Goal: Navigation & Orientation: Find specific page/section

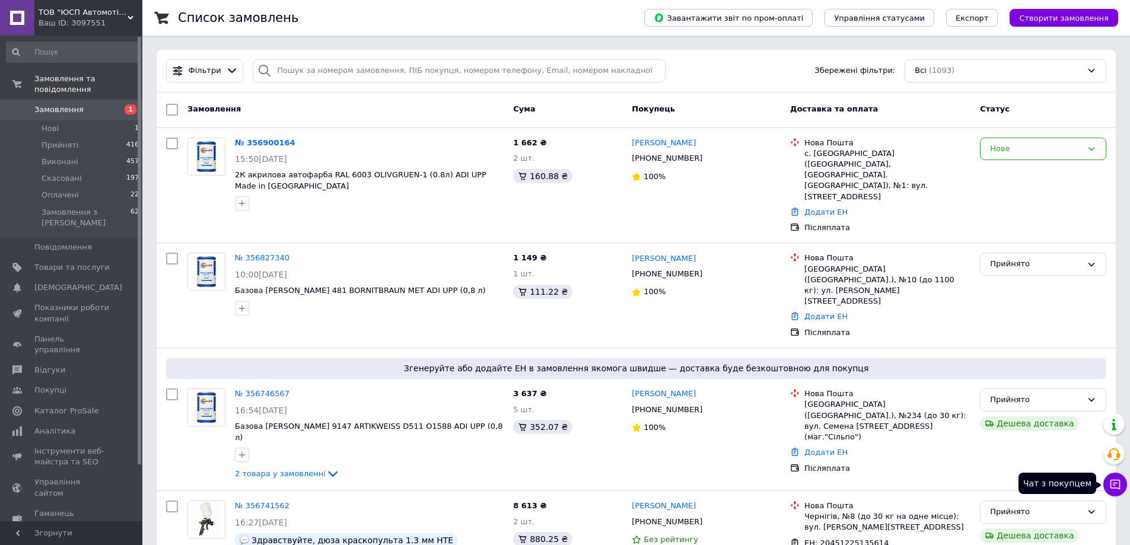
click at [1119, 477] on button "Чат з покупцем" at bounding box center [1115, 485] width 24 height 24
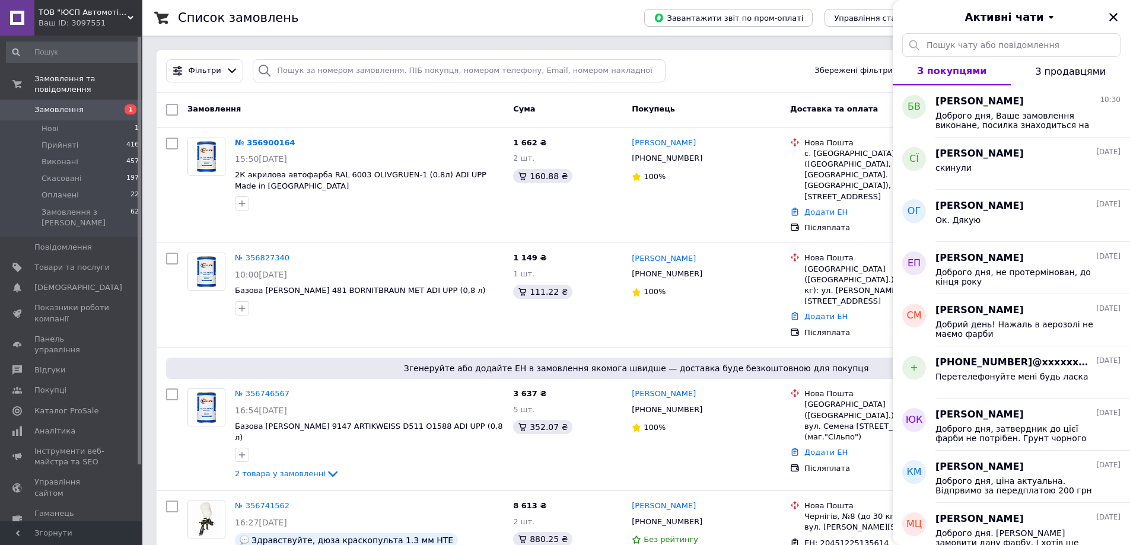
click at [1110, 11] on div at bounding box center [1113, 17] width 14 height 14
click at [1113, 18] on icon "Закрити" at bounding box center [1113, 17] width 11 height 11
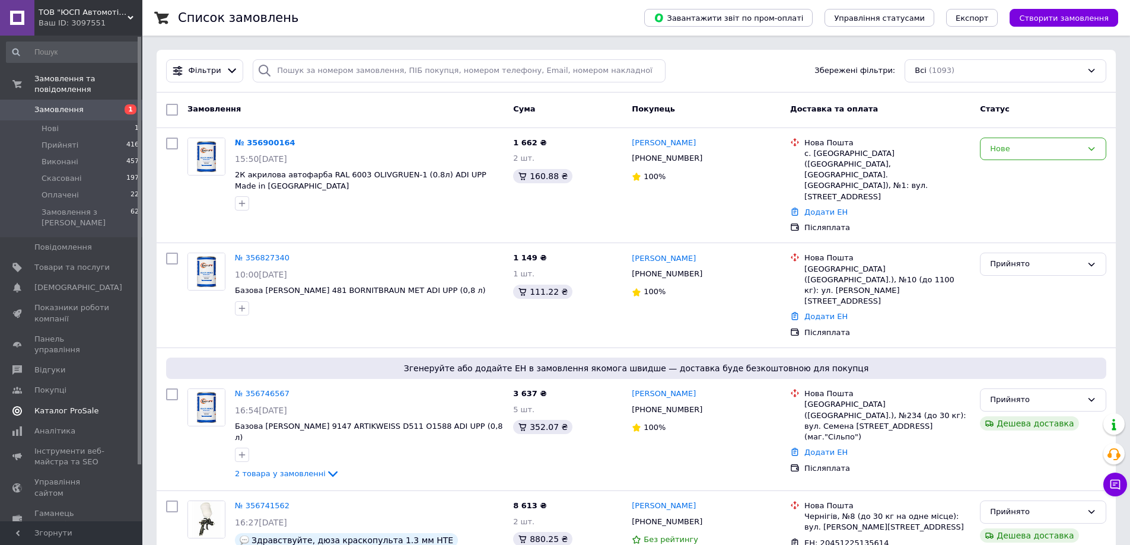
click at [57, 365] on span "Відгуки" at bounding box center [49, 370] width 31 height 11
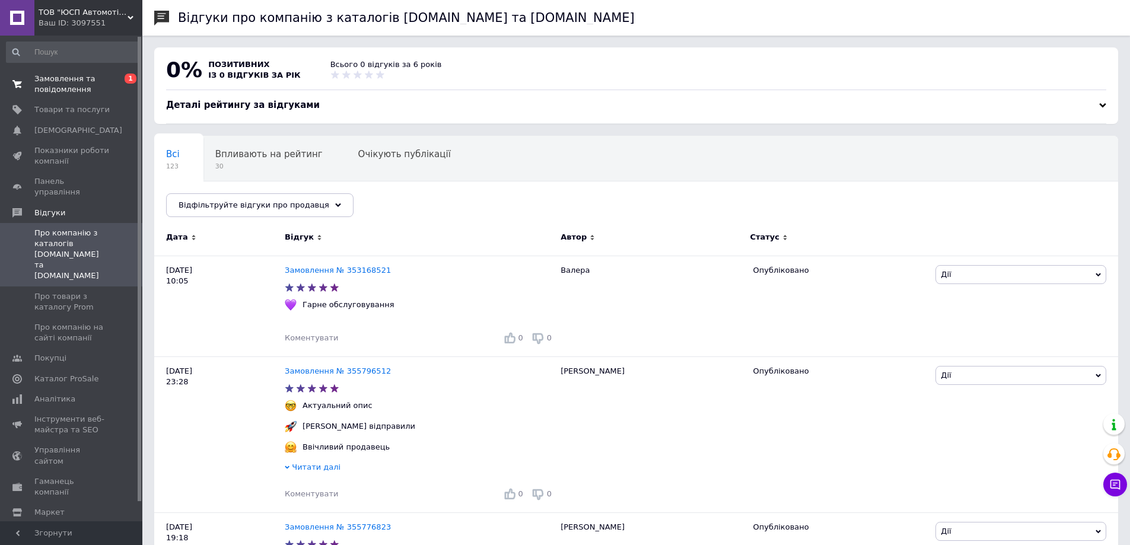
click at [70, 84] on span "Замовлення та повідомлення" at bounding box center [71, 84] width 75 height 21
